Goal: Task Accomplishment & Management: Complete application form

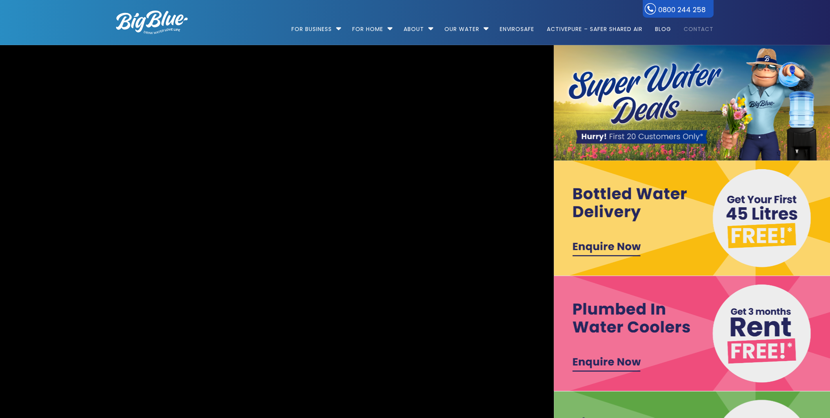
click at [699, 30] on link "Contact" at bounding box center [696, 25] width 36 height 51
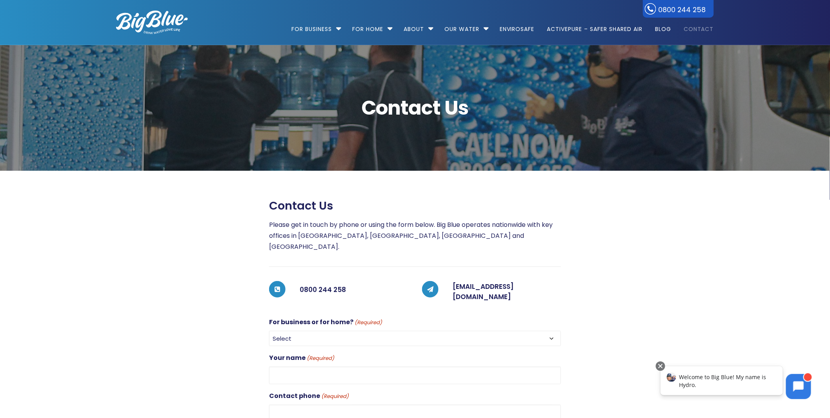
click at [228, 107] on span "Contact Us" at bounding box center [415, 108] width 598 height 20
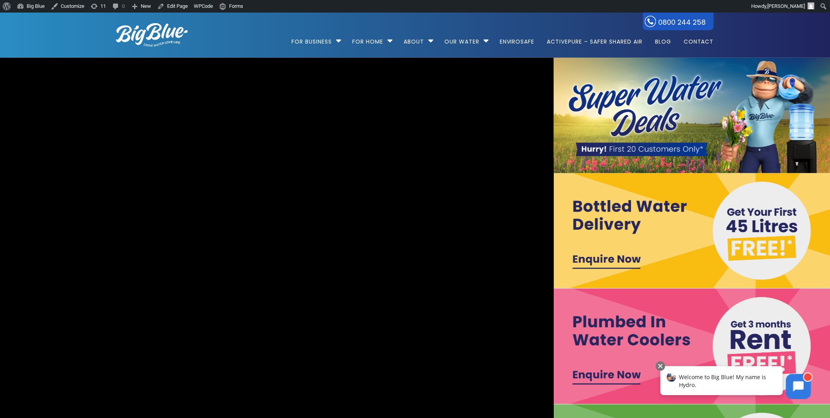
click at [628, 258] on img at bounding box center [693, 230] width 278 height 115
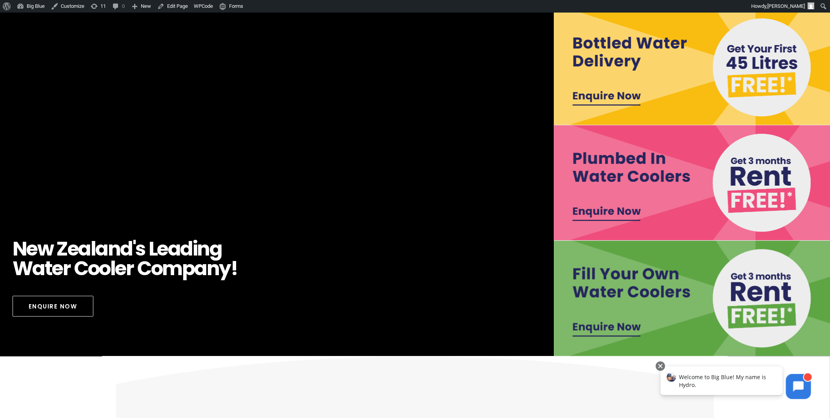
click at [651, 287] on img at bounding box center [693, 297] width 278 height 115
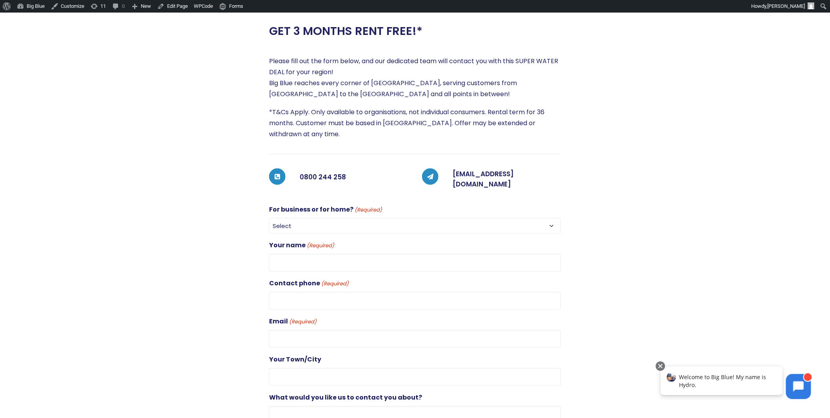
scroll to position [207, 0]
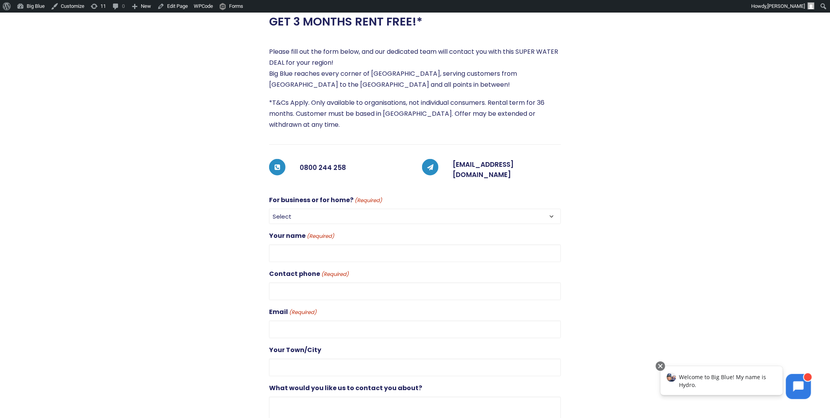
click at [300, 209] on select "Select For Business For Home" at bounding box center [415, 216] width 292 height 15
select select "For Business"
click at [269, 209] on select "Select For Business For Home" at bounding box center [415, 216] width 292 height 15
click at [299, 249] on input "Your name (Required)" at bounding box center [415, 253] width 292 height 18
type input "[PERSON_NAME]"
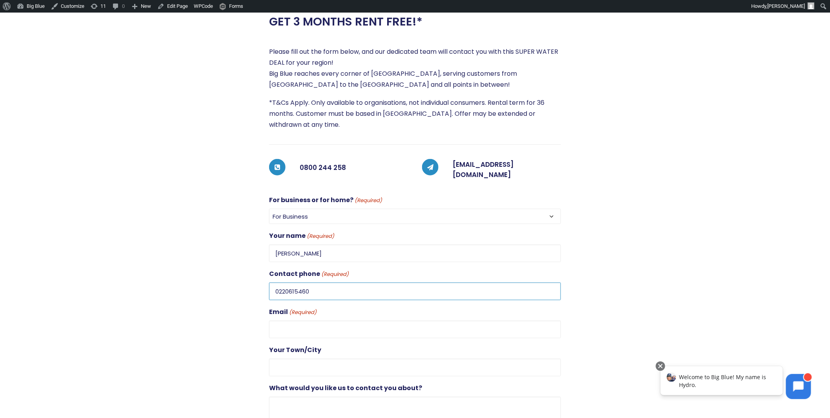
type input "0220615460"
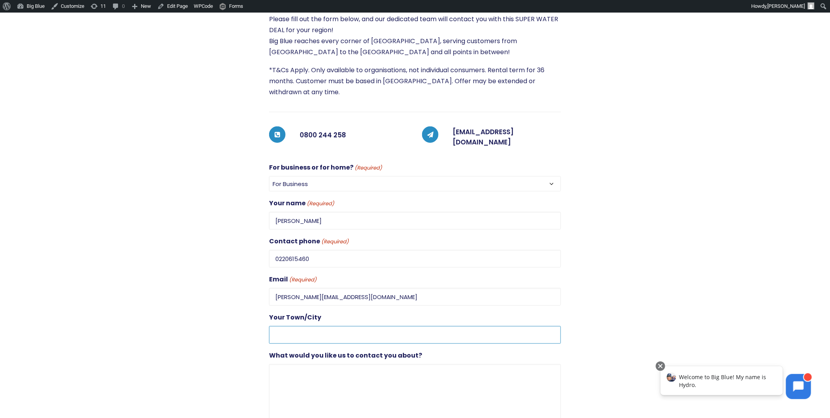
scroll to position [240, 0]
click at [293, 291] on input "[PERSON_NAME][EMAIL_ADDRESS][DOMAIN_NAME]" at bounding box center [415, 296] width 292 height 18
drag, startPoint x: 340, startPoint y: 293, endPoint x: 234, endPoint y: 277, distance: 107.1
click at [234, 277] on div "GET 3 MONTHS RENT FREE!* Please fill out the form below, and our dedicated team…" at bounding box center [408, 224] width 612 height 507
type input "[EMAIL_ADDRESS][DOMAIN_NAME]"
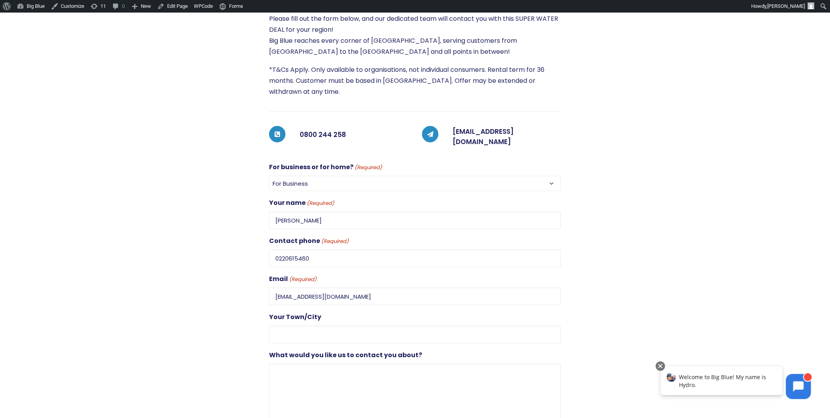
click at [234, 323] on div at bounding box center [178, 224] width 153 height 507
click at [304, 365] on textarea "What would you like us to contact you about?" at bounding box center [415, 400] width 292 height 75
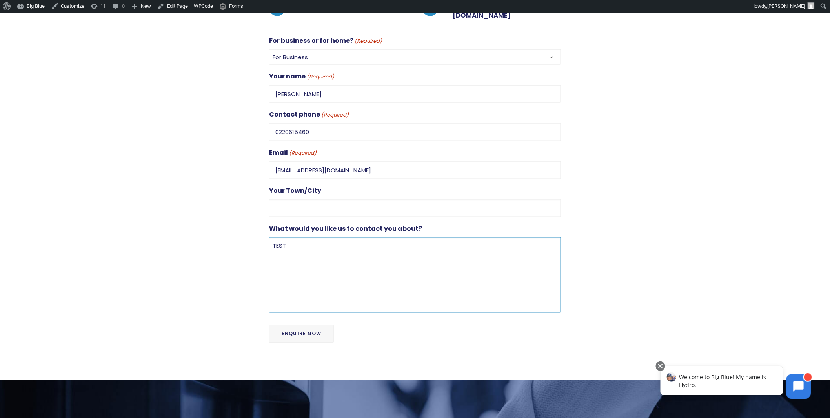
scroll to position [370, 0]
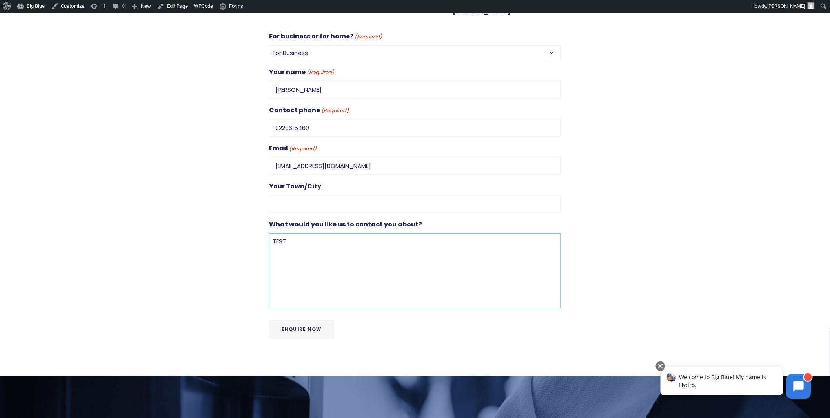
type textarea "TEST"
click at [303, 327] on input "Enquire Now" at bounding box center [301, 329] width 65 height 18
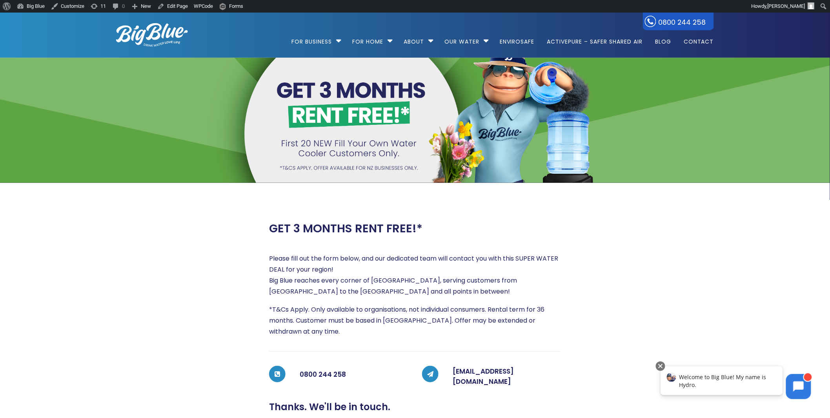
click at [205, 142] on div at bounding box center [414, 120] width 833 height 125
drag, startPoint x: 173, startPoint y: 6, endPoint x: 177, endPoint y: 18, distance: 13.3
click at [173, 6] on link "Edit Page" at bounding box center [172, 6] width 37 height 13
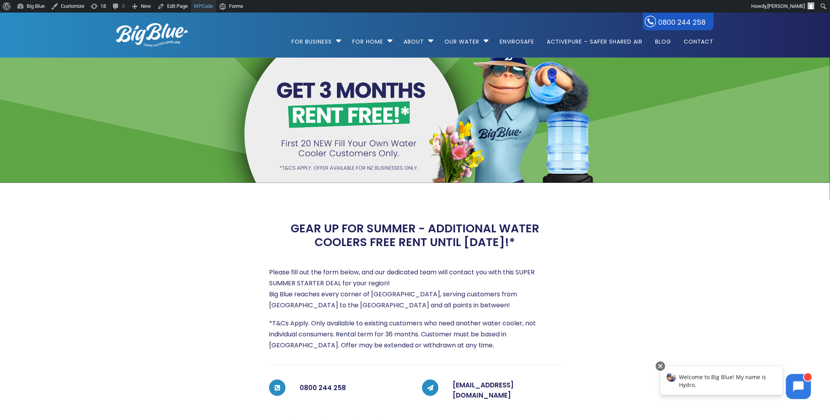
click at [202, 7] on link "WPCode" at bounding box center [203, 6] width 25 height 13
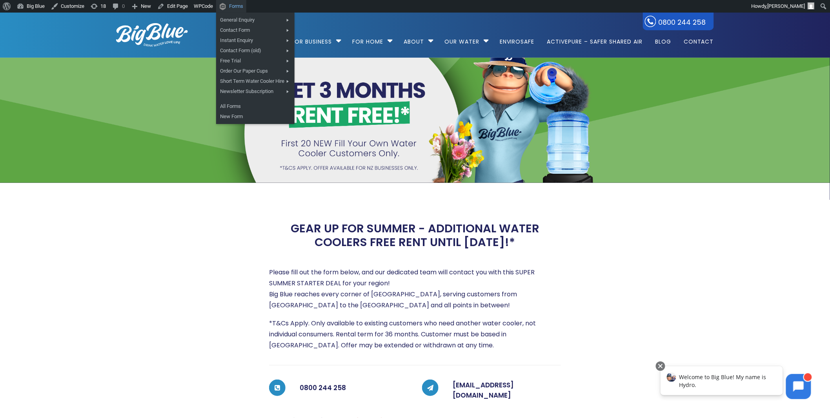
click at [233, 7] on span "Forms" at bounding box center [236, 6] width 14 height 13
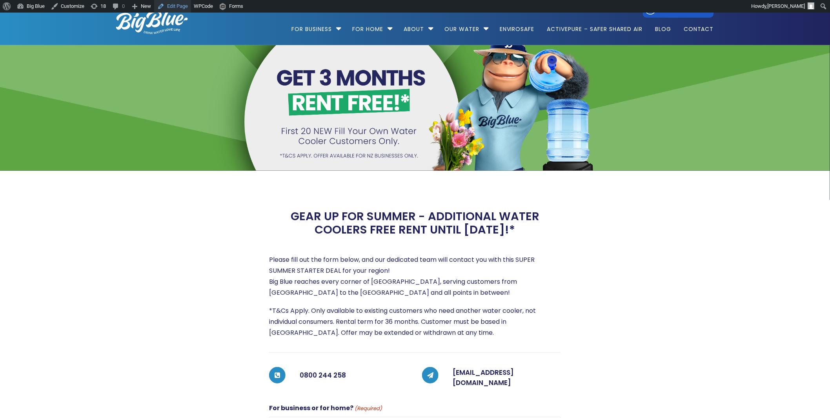
click at [172, 4] on link "Edit Page" at bounding box center [172, 6] width 37 height 13
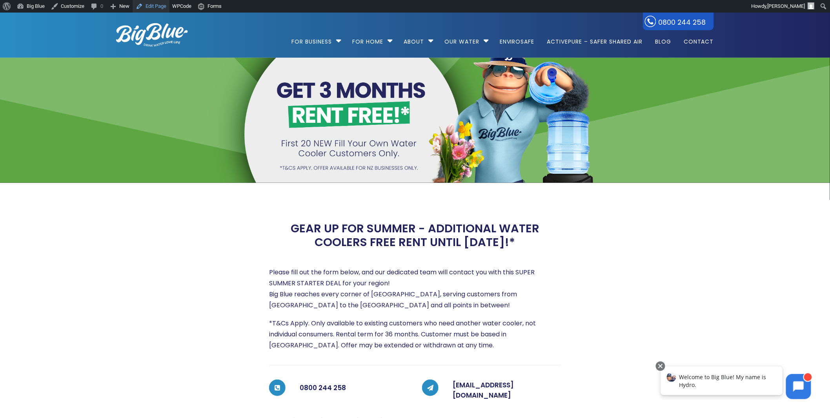
click at [158, 5] on link "Edit Page" at bounding box center [151, 6] width 37 height 13
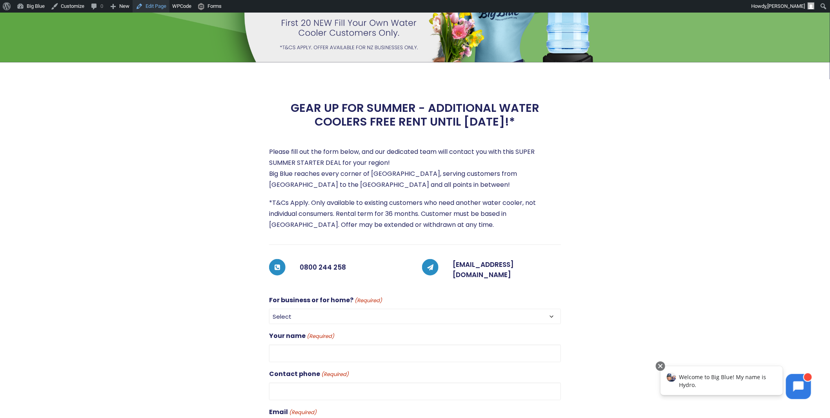
scroll to position [35, 0]
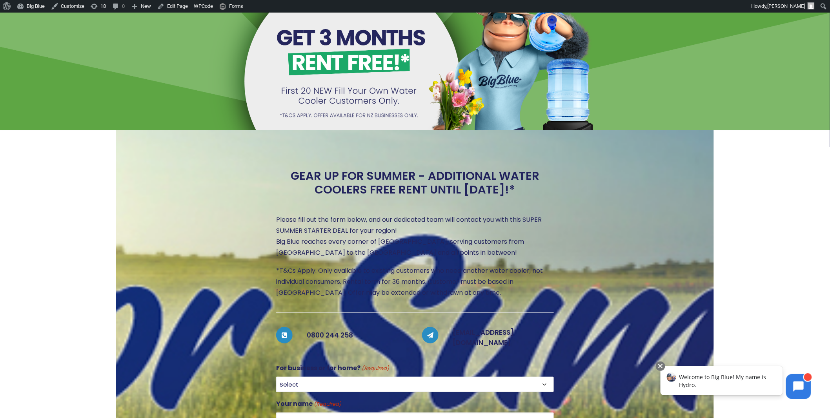
scroll to position [44, 0]
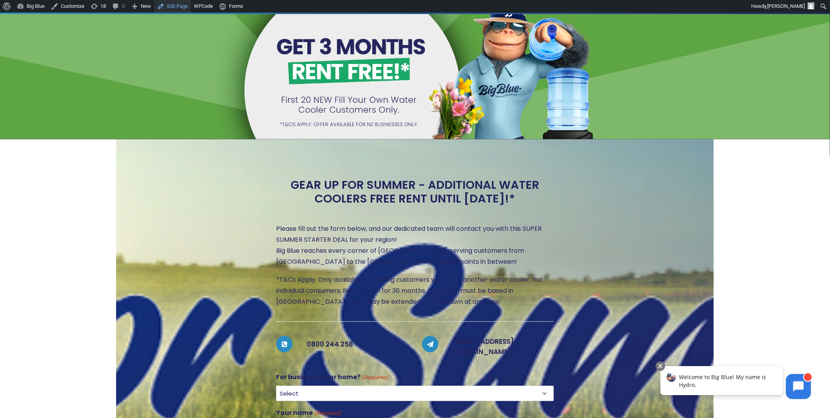
click at [169, 7] on link "Edit Page" at bounding box center [172, 6] width 37 height 13
